Goal: Transaction & Acquisition: Book appointment/travel/reservation

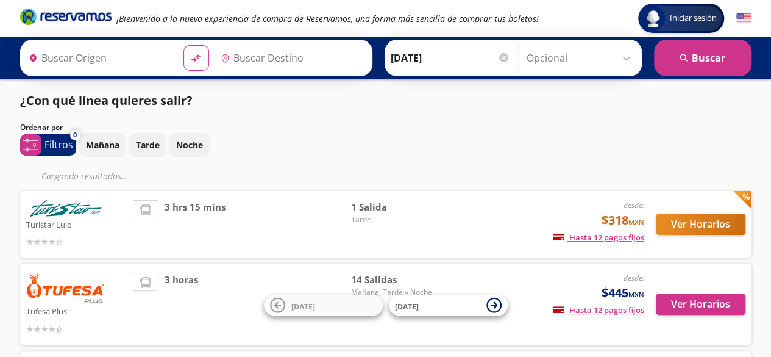
type input "[GEOGRAPHIC_DATA], [GEOGRAPHIC_DATA]"
type input "Culiacán, [GEOGRAPHIC_DATA]"
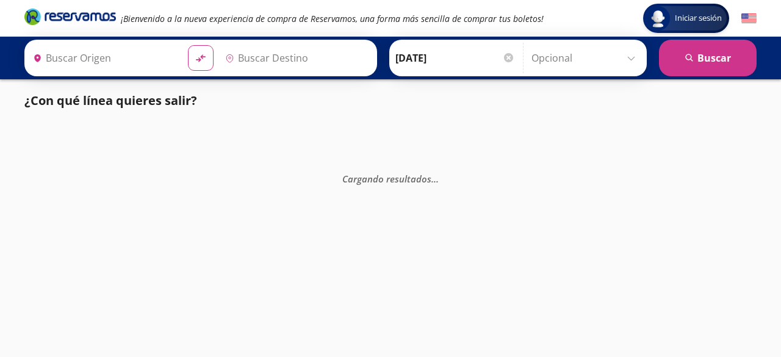
type input "[GEOGRAPHIC_DATA], [GEOGRAPHIC_DATA]"
type input "Culiacán, [GEOGRAPHIC_DATA]"
